Goal: Transaction & Acquisition: Purchase product/service

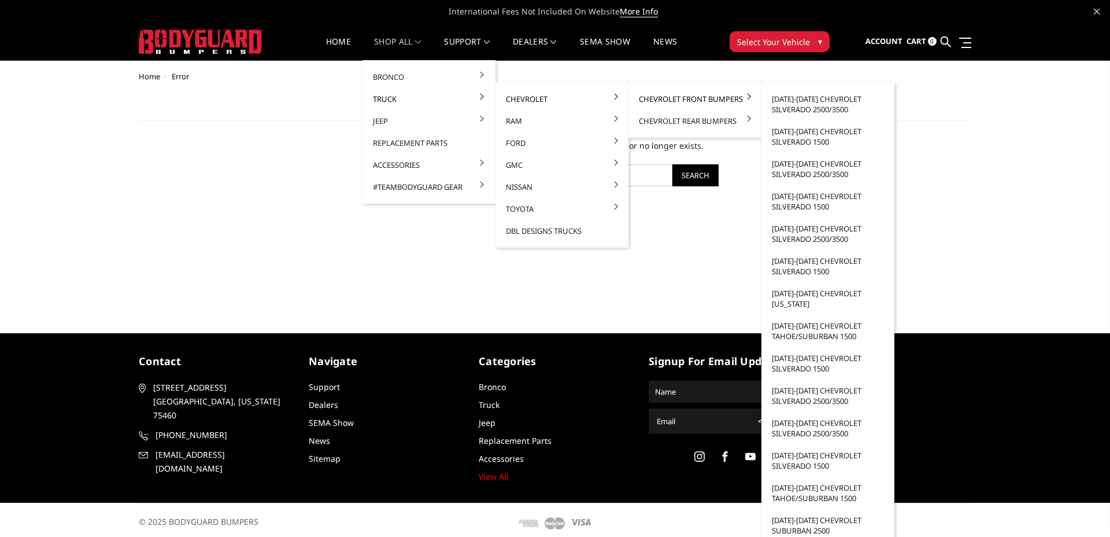
click at [687, 101] on link "Chevrolet Front Bumpers" at bounding box center [695, 99] width 124 height 22
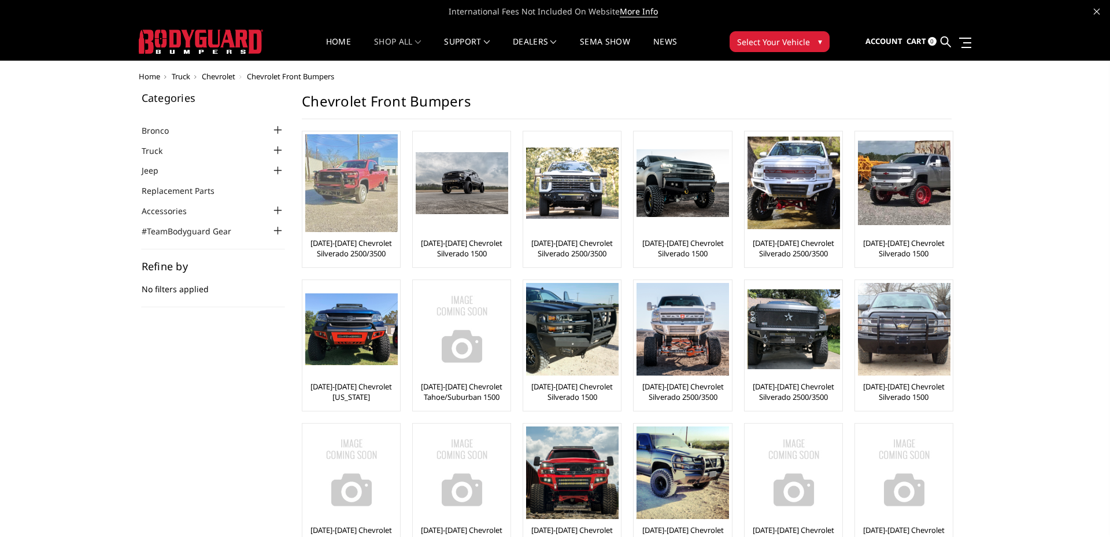
click at [350, 194] on img at bounding box center [351, 183] width 93 height 98
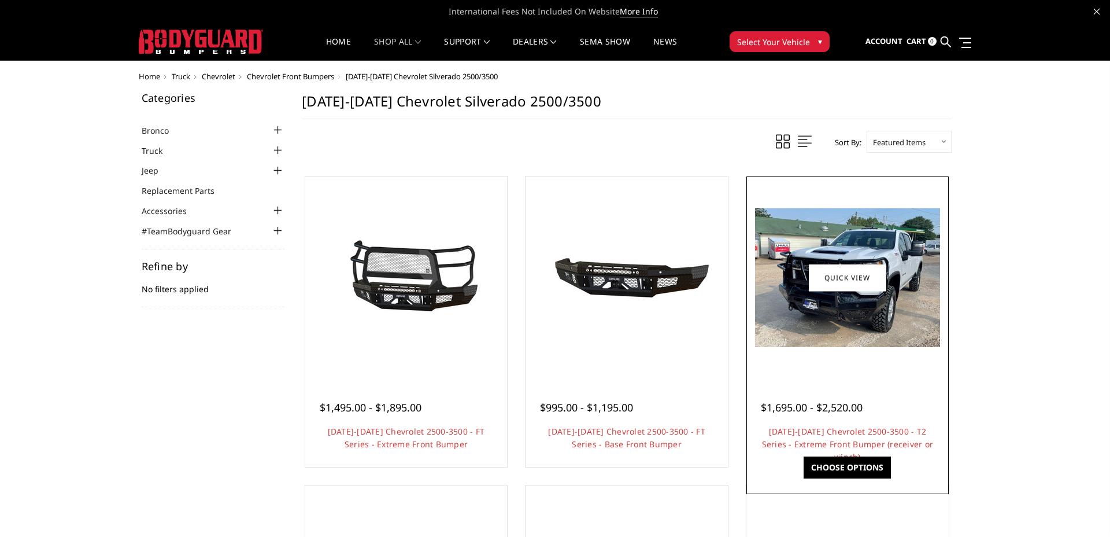
click at [862, 335] on img at bounding box center [847, 277] width 185 height 139
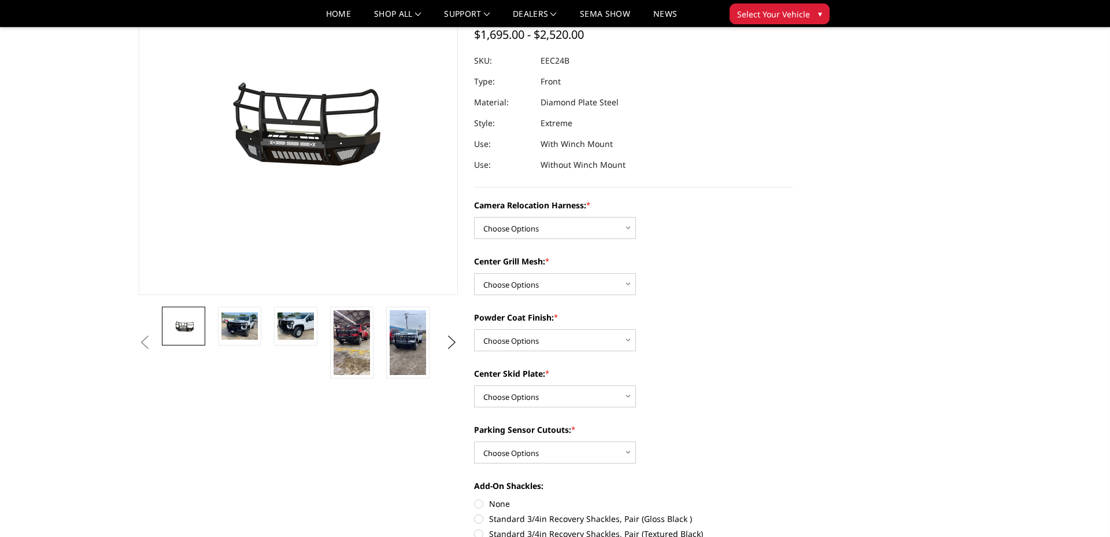
scroll to position [102, 0]
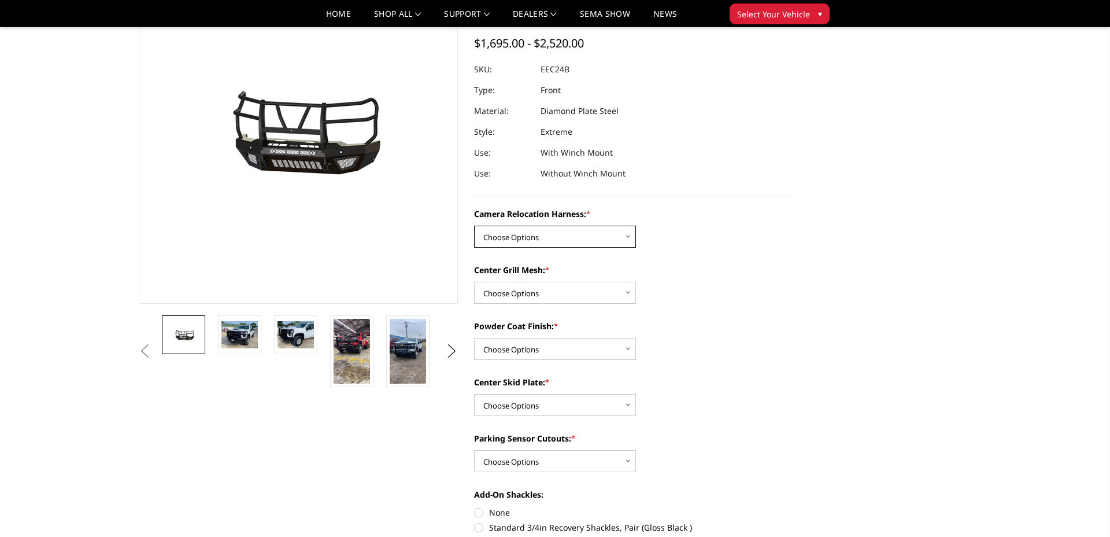
click at [547, 230] on select "Choose Options Without camera harness With camera harness" at bounding box center [555, 237] width 162 height 22
select select "3732"
click at [474, 226] on select "Choose Options Without camera harness With camera harness" at bounding box center [555, 237] width 162 height 22
click at [549, 242] on select "Choose Options Without camera harness With camera harness" at bounding box center [555, 237] width 162 height 22
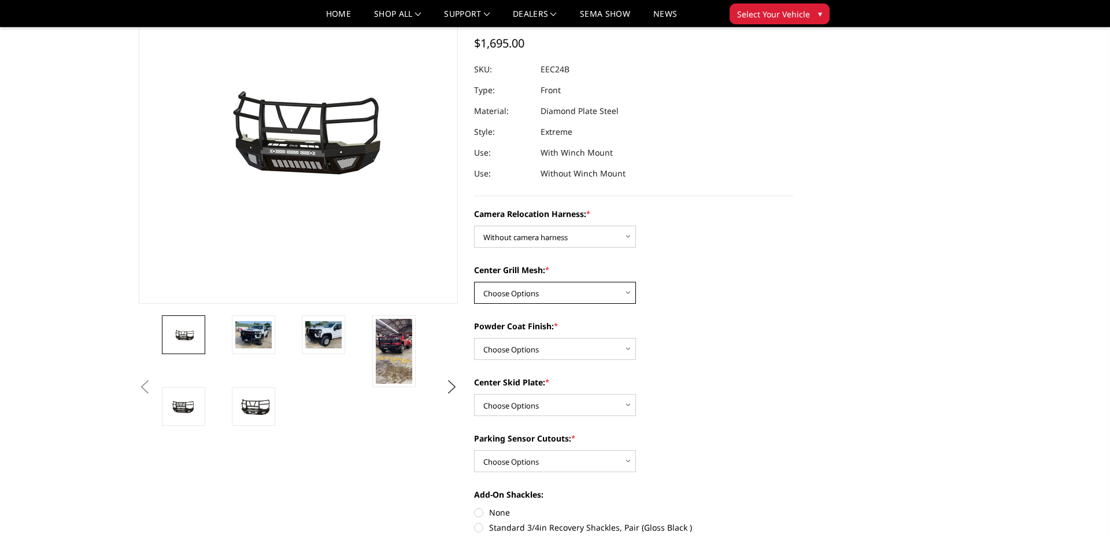
click at [574, 289] on select "Choose Options Without expanded metal With expanded metal" at bounding box center [555, 293] width 162 height 22
select select "3729"
click at [474, 282] on select "Choose Options Without expanded metal With expanded metal" at bounding box center [555, 293] width 162 height 22
click at [563, 342] on select "Choose Options Textured Black Powder Coat Gloss Black Powder Coat Bare Metal" at bounding box center [555, 349] width 162 height 22
select select "3728"
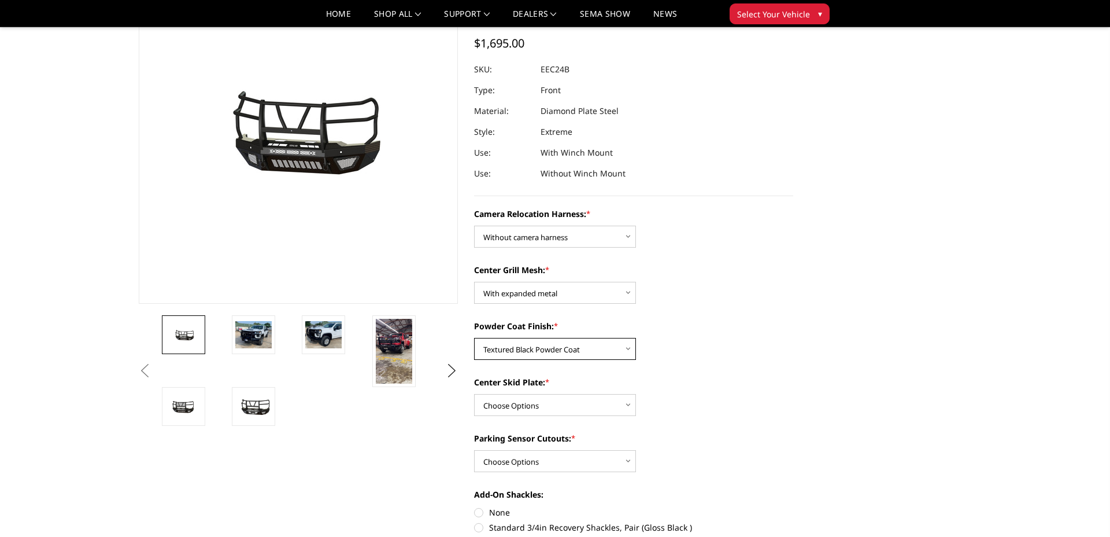
click at [474, 338] on select "Choose Options Textured Black Powder Coat Gloss Black Powder Coat Bare Metal" at bounding box center [555, 349] width 162 height 22
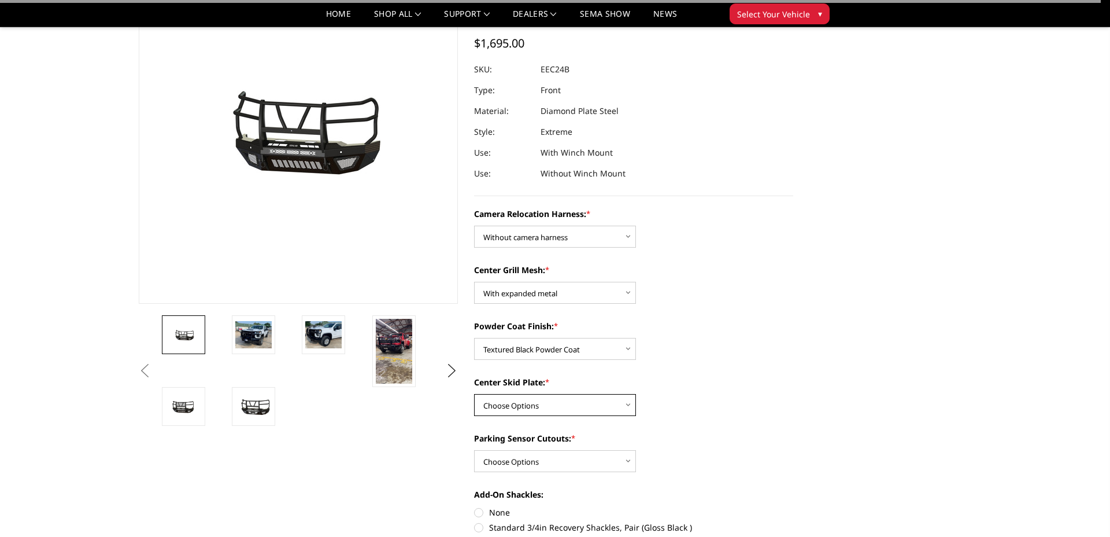
click at [558, 405] on select "Choose Options Winch Mount Skid Plate Standard Skid Plate (included) 2" Receive…" at bounding box center [555, 405] width 162 height 22
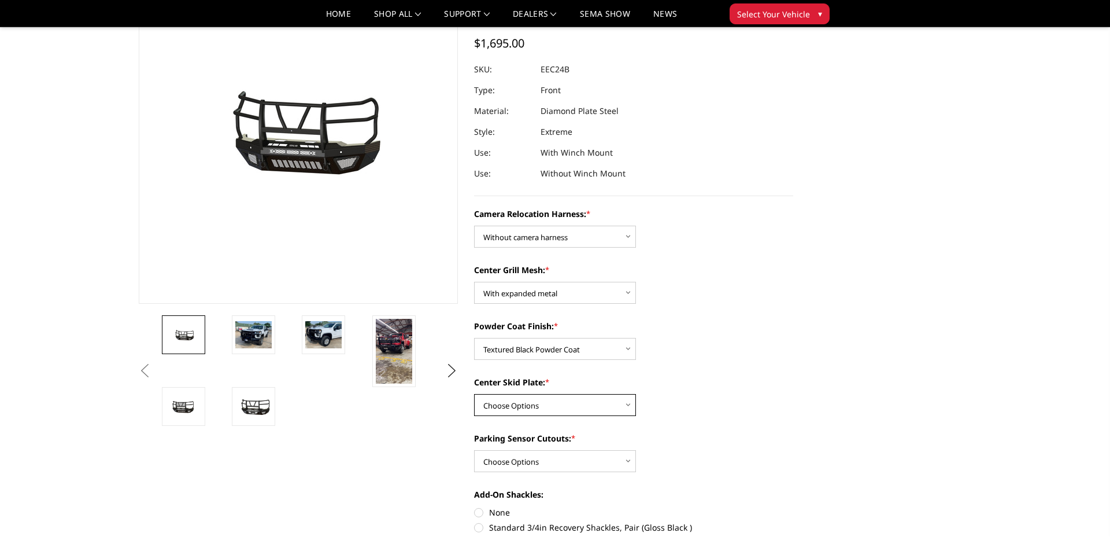
select select "3724"
click at [474, 394] on select "Choose Options Winch Mount Skid Plate Standard Skid Plate (included) 2" Receive…" at bounding box center [555, 405] width 162 height 22
click at [568, 461] on select "Choose Options Yes - With Parking Sensor Cutouts" at bounding box center [555, 461] width 162 height 22
select select "3722"
click at [474, 450] on select "Choose Options Yes - With Parking Sensor Cutouts" at bounding box center [555, 461] width 162 height 22
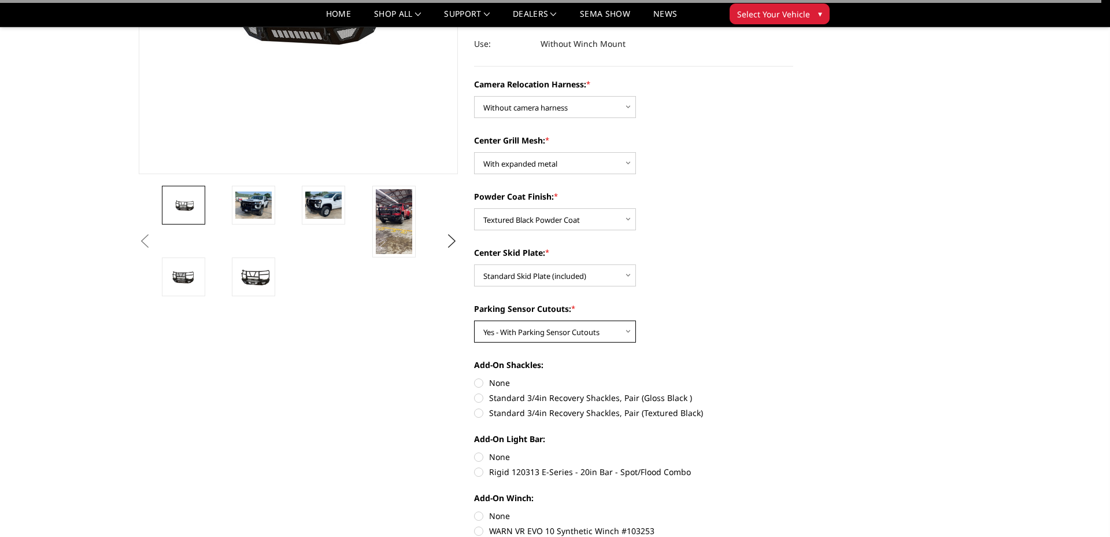
scroll to position [235, 0]
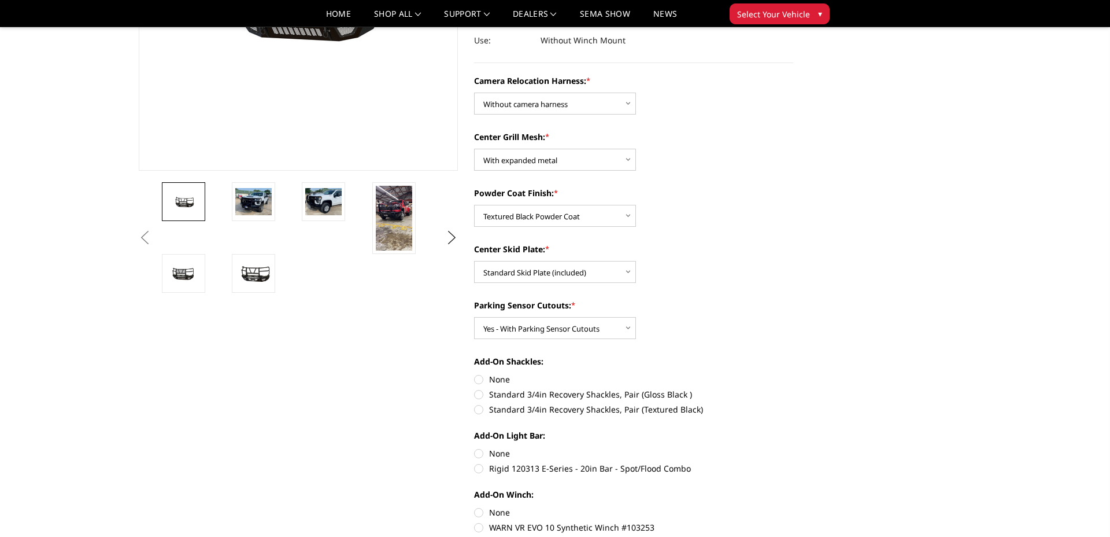
click at [504, 415] on div "Camera Relocation Harness: * Choose Options Without camera harness With camera …" at bounding box center [633, 378] width 319 height 607
click at [509, 410] on label "Standard 3/4in Recovery Shackles, Pair (Textured Black)" at bounding box center [633, 409] width 319 height 12
click at [794, 389] on input "Standard 3/4in Recovery Shackles, Pair (Textured Black)" at bounding box center [794, 388] width 1 height 1
radio input "true"
click at [493, 455] on label "None" at bounding box center [633, 453] width 319 height 12
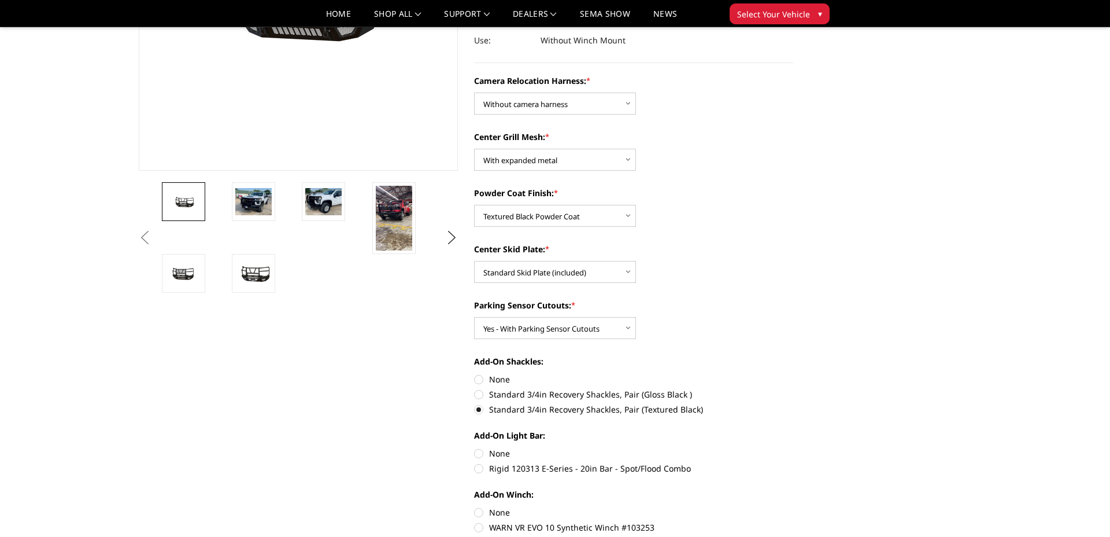
click at [475, 448] on input "None" at bounding box center [474, 447] width 1 height 1
radio input "true"
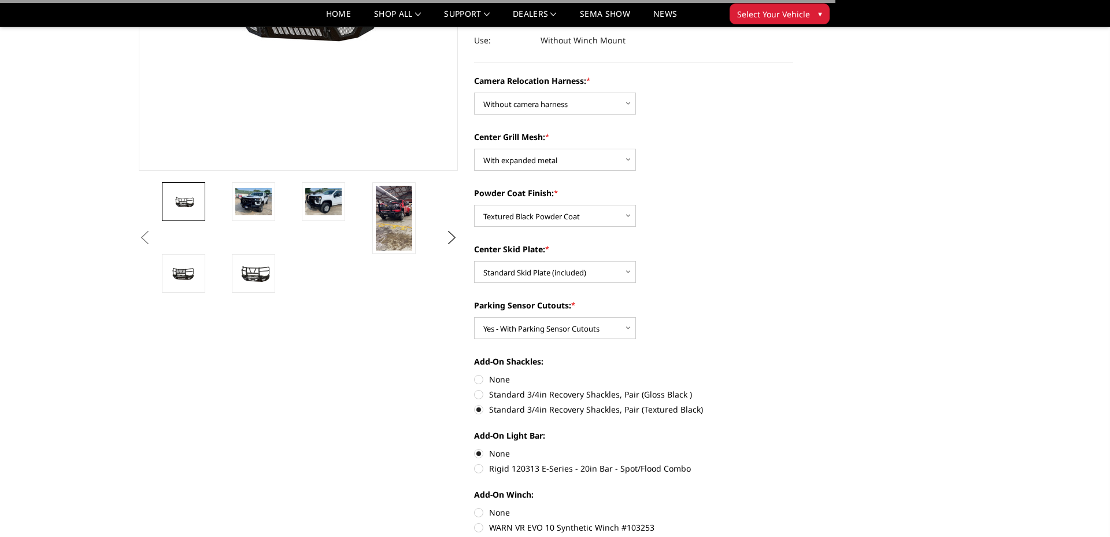
click at [500, 513] on label "None" at bounding box center [633, 512] width 319 height 12
click at [475, 507] on input "None" at bounding box center [474, 506] width 1 height 1
radio input "true"
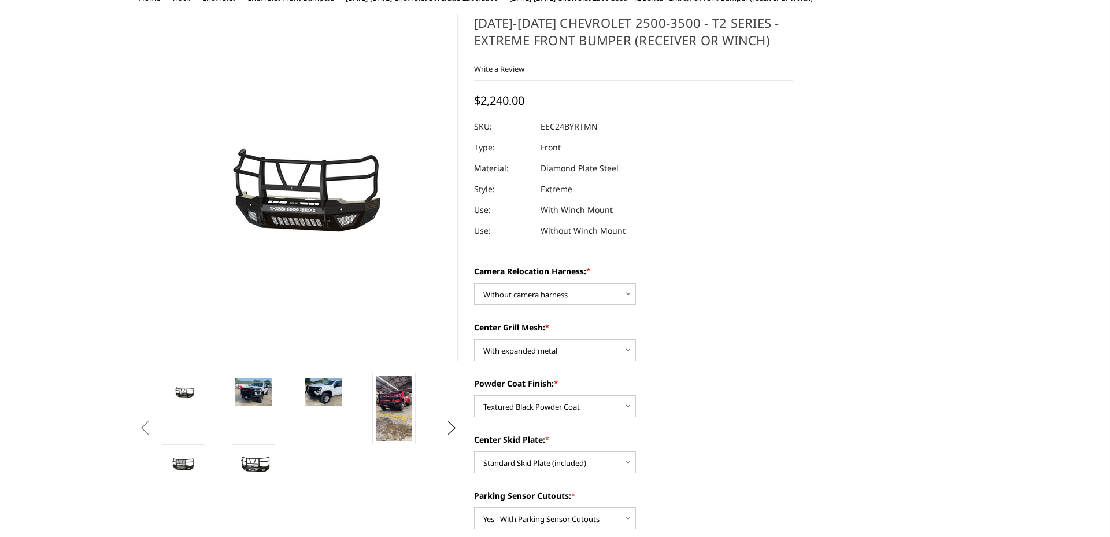
scroll to position [0, 0]
